Goal: Information Seeking & Learning: Learn about a topic

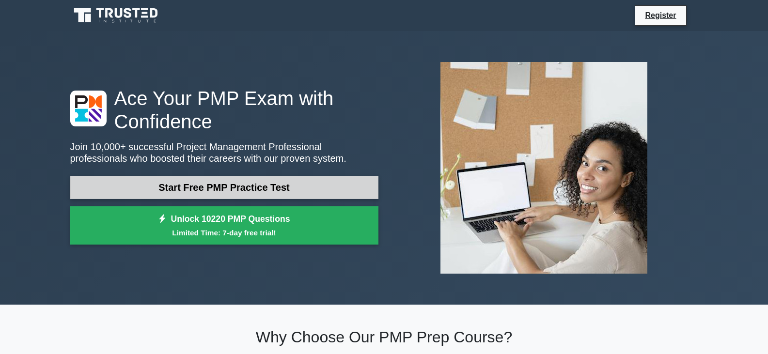
click at [286, 189] on link "Start Free PMP Practice Test" at bounding box center [224, 187] width 308 height 23
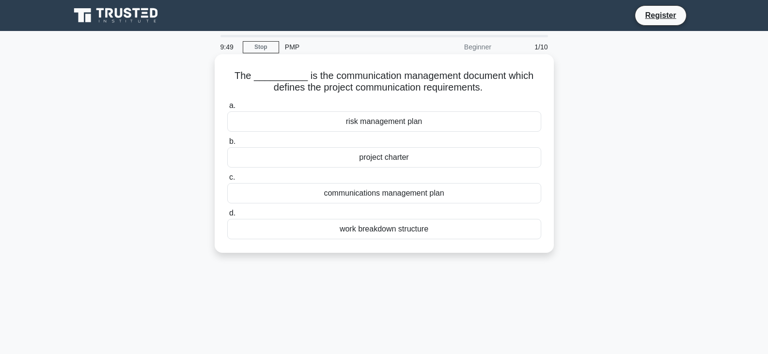
click at [415, 198] on div "communications management plan" at bounding box center [384, 193] width 314 height 20
click at [227, 181] on input "c. communications management plan" at bounding box center [227, 178] width 0 height 6
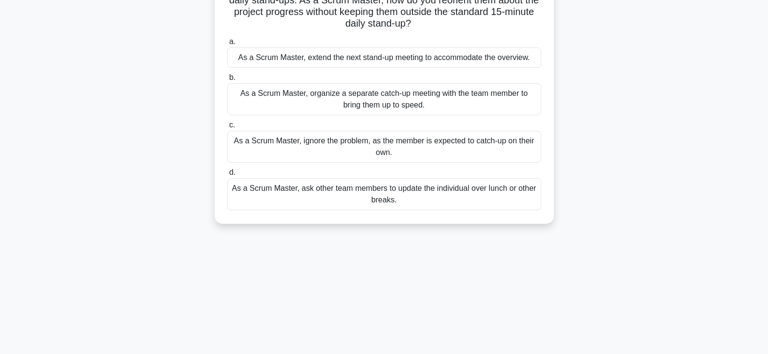
scroll to position [72, 0]
